Goal: Transaction & Acquisition: Register for event/course

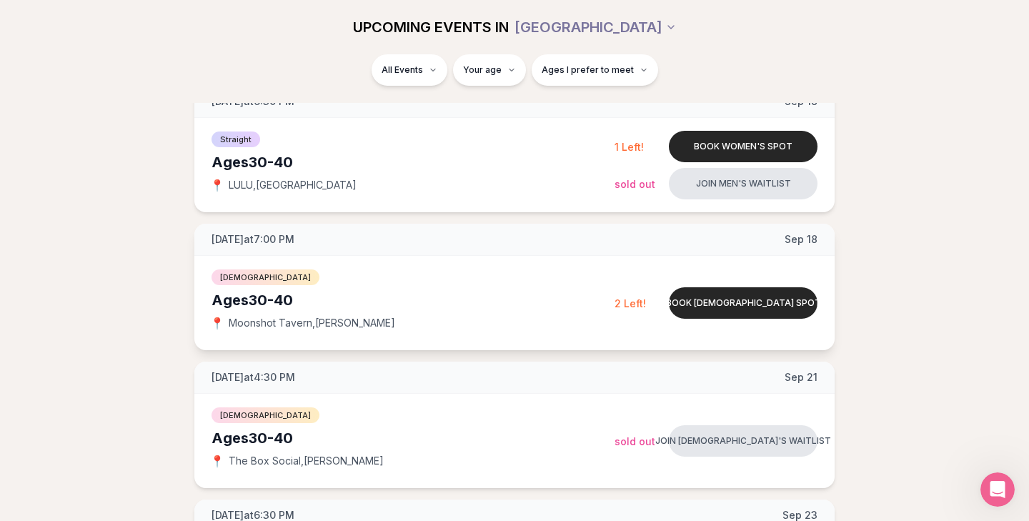
click at [278, 306] on div "Ages [DEMOGRAPHIC_DATA]" at bounding box center [413, 300] width 403 height 20
type input "**"
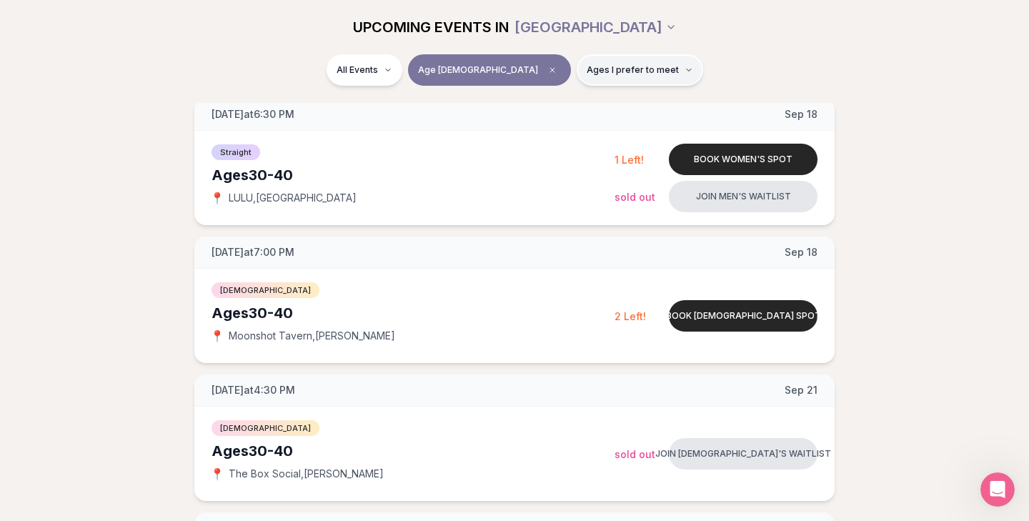
click at [587, 75] on span "Ages I prefer to meet" at bounding box center [633, 69] width 92 height 11
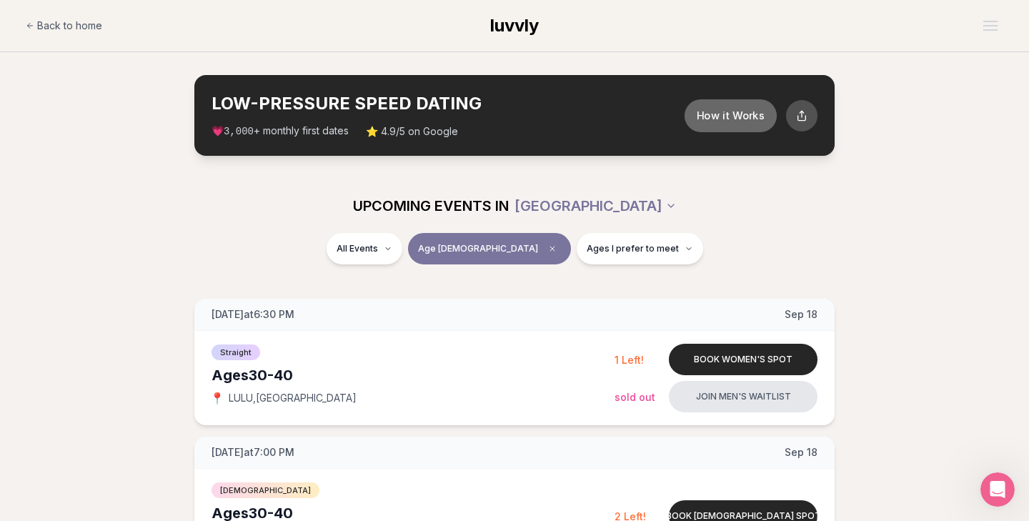
click at [738, 114] on button "How it Works" at bounding box center [731, 115] width 92 height 33
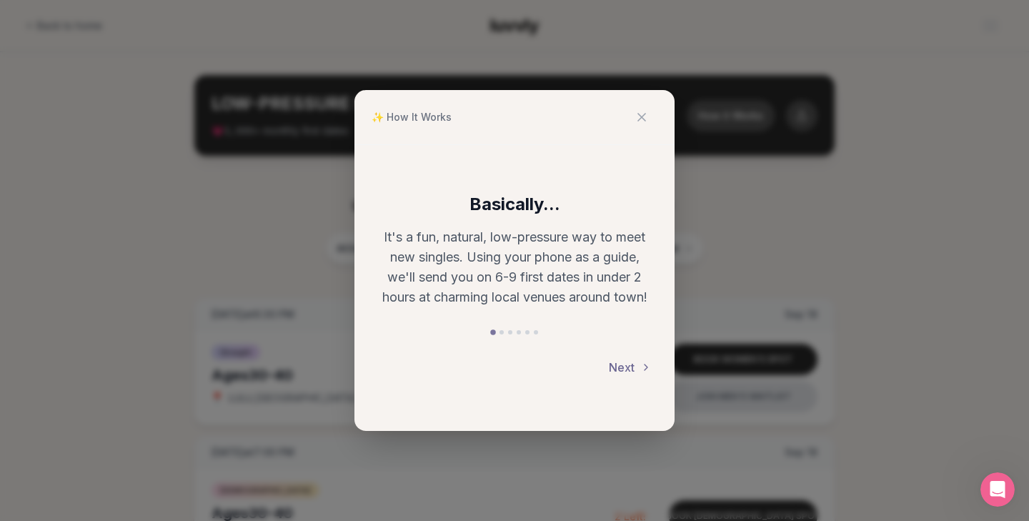
click at [625, 364] on button "Next" at bounding box center [630, 367] width 43 height 31
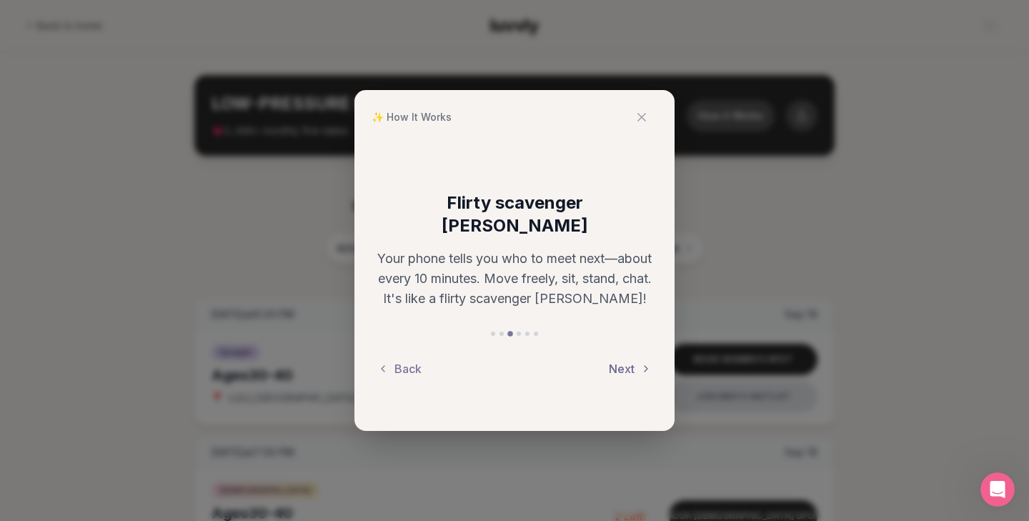
click at [625, 362] on button "Next" at bounding box center [630, 368] width 43 height 31
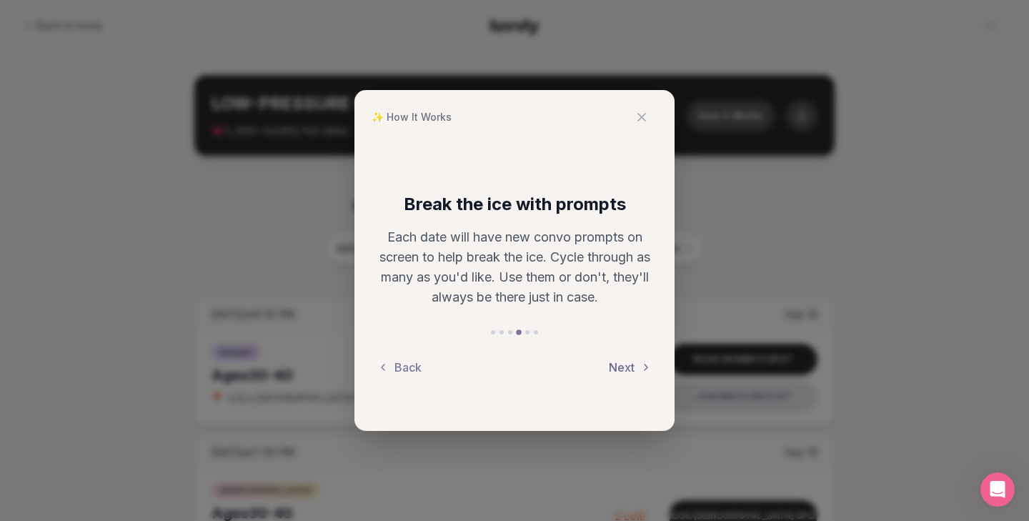
click at [626, 357] on button "Next" at bounding box center [630, 367] width 43 height 31
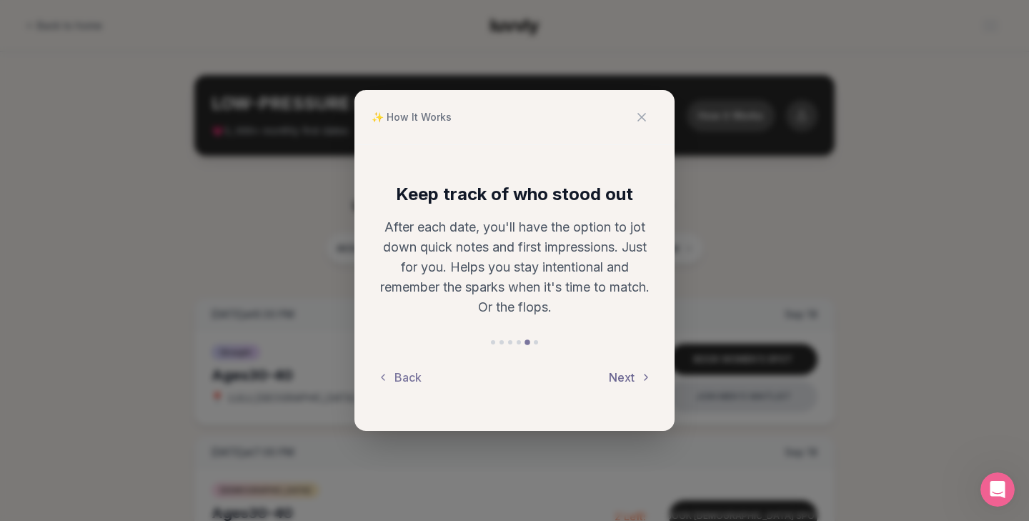
click at [630, 376] on button "Next" at bounding box center [630, 377] width 43 height 31
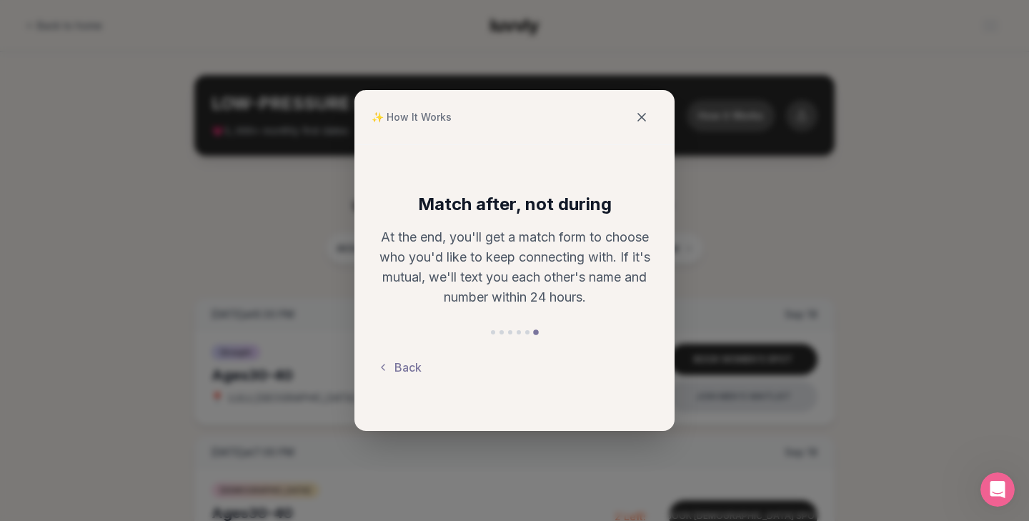
click at [647, 108] on button at bounding box center [641, 116] width 31 height 31
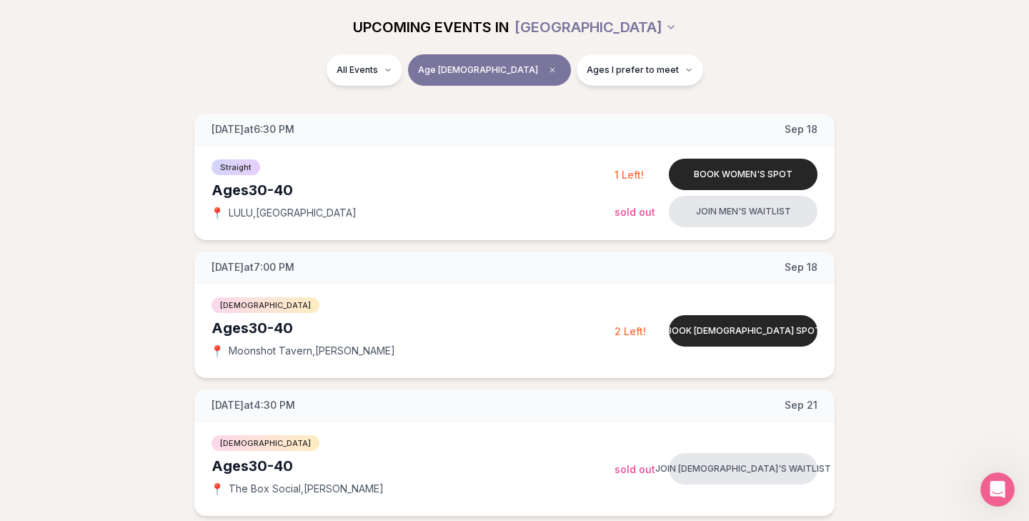
scroll to position [187, 0]
